Goal: Task Accomplishment & Management: Use online tool/utility

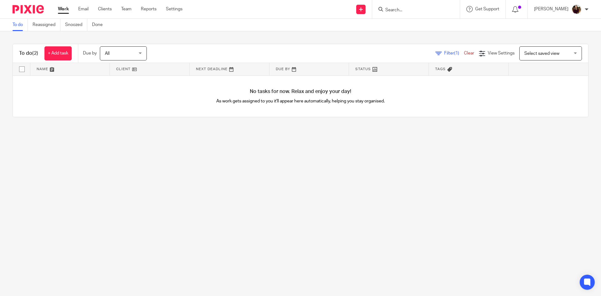
click at [59, 12] on link "Work" at bounding box center [63, 9] width 11 height 6
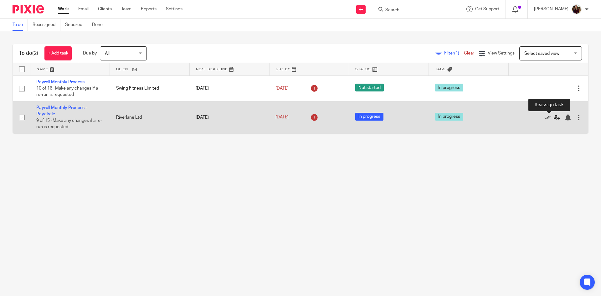
click at [553, 117] on icon at bounding box center [556, 117] width 6 height 6
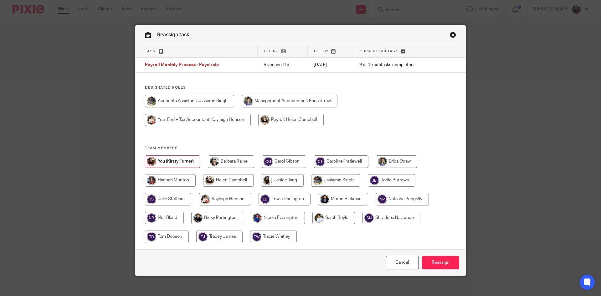
click at [287, 121] on input "radio" at bounding box center [290, 120] width 65 height 13
radio input "true"
click at [438, 261] on input "Reassign" at bounding box center [440, 262] width 37 height 13
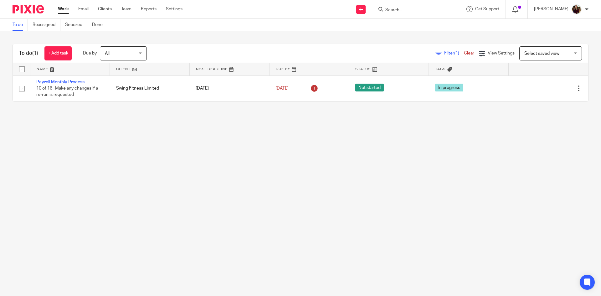
click at [405, 11] on input "Search" at bounding box center [413, 11] width 56 height 6
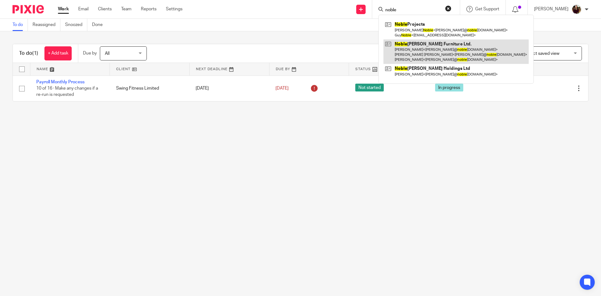
type input "noble"
click at [415, 51] on link at bounding box center [455, 51] width 145 height 25
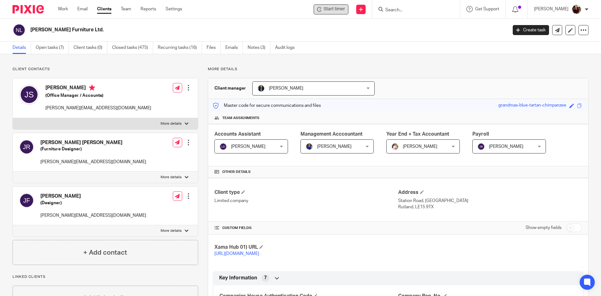
click at [337, 12] on span "Start timer" at bounding box center [334, 9] width 21 height 7
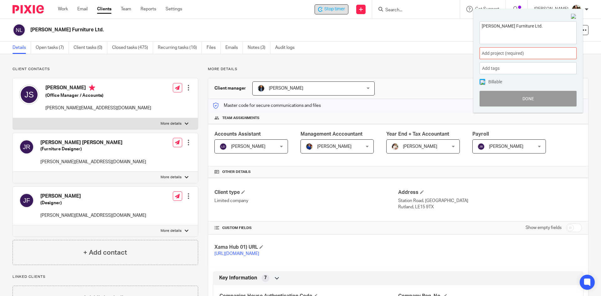
click at [521, 55] on span "Add project (required) :" at bounding box center [521, 53] width 79 height 7
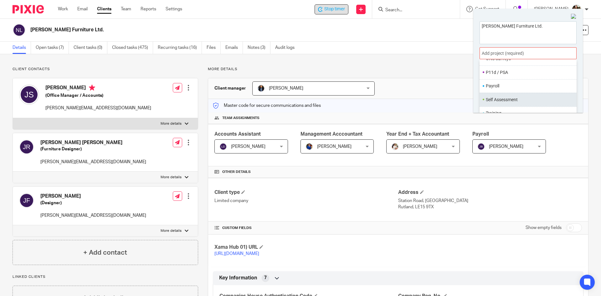
scroll to position [234, 0]
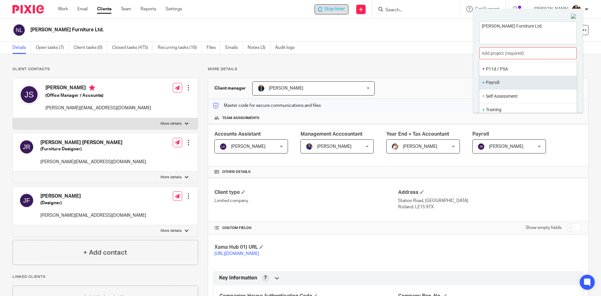
click at [501, 82] on li "Payroll" at bounding box center [527, 82] width 82 height 7
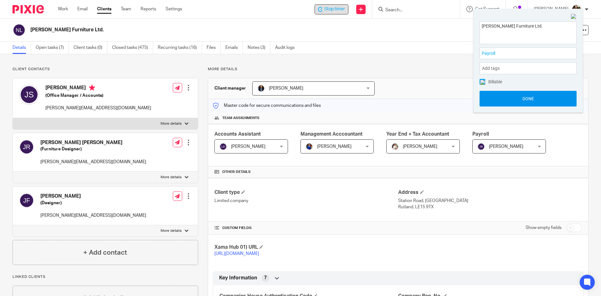
click at [517, 100] on button "Done" at bounding box center [527, 99] width 97 height 16
